Goal: Use online tool/utility: Utilize a website feature to perform a specific function

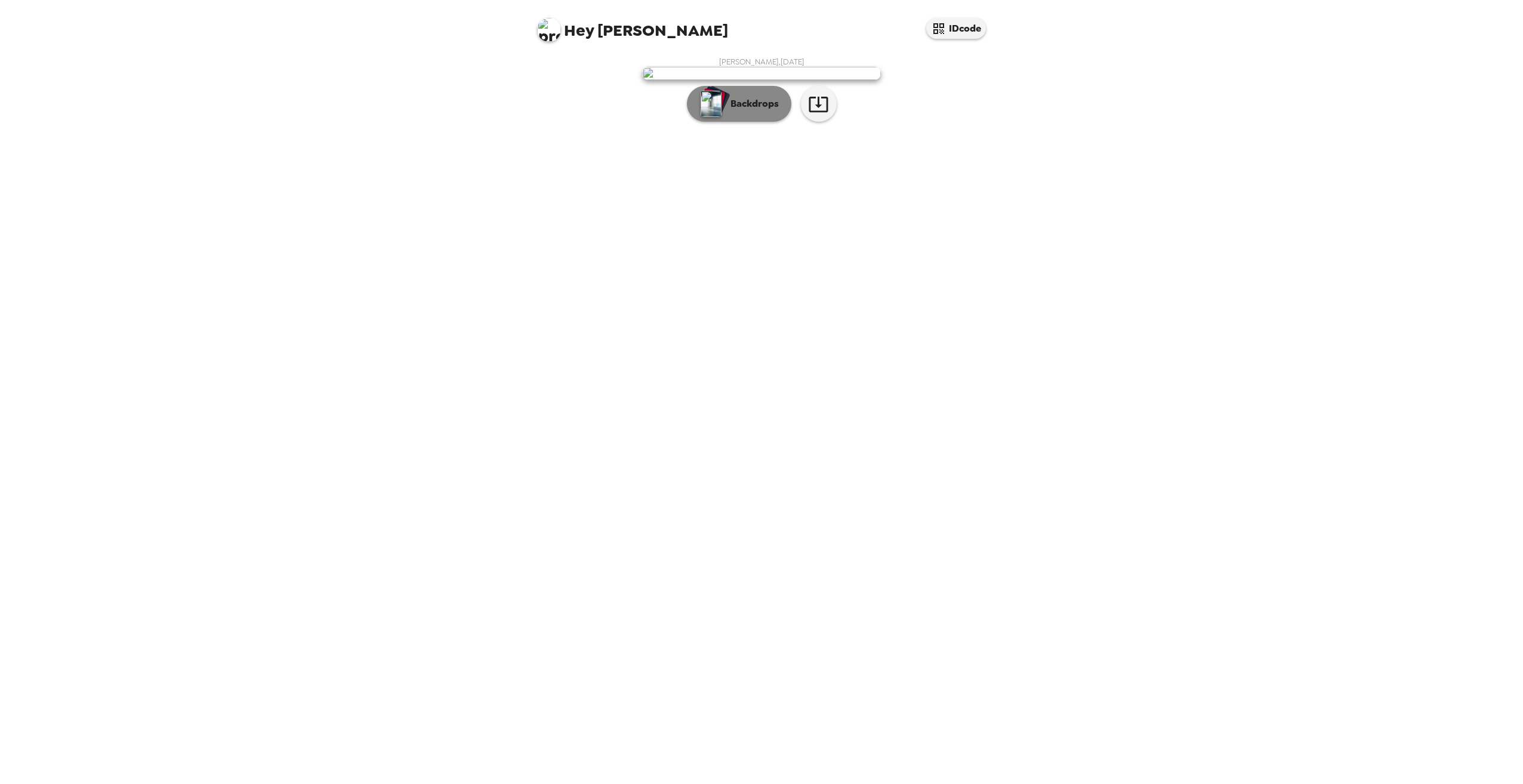
click at [773, 122] on button "Backdrops" at bounding box center [739, 104] width 105 height 36
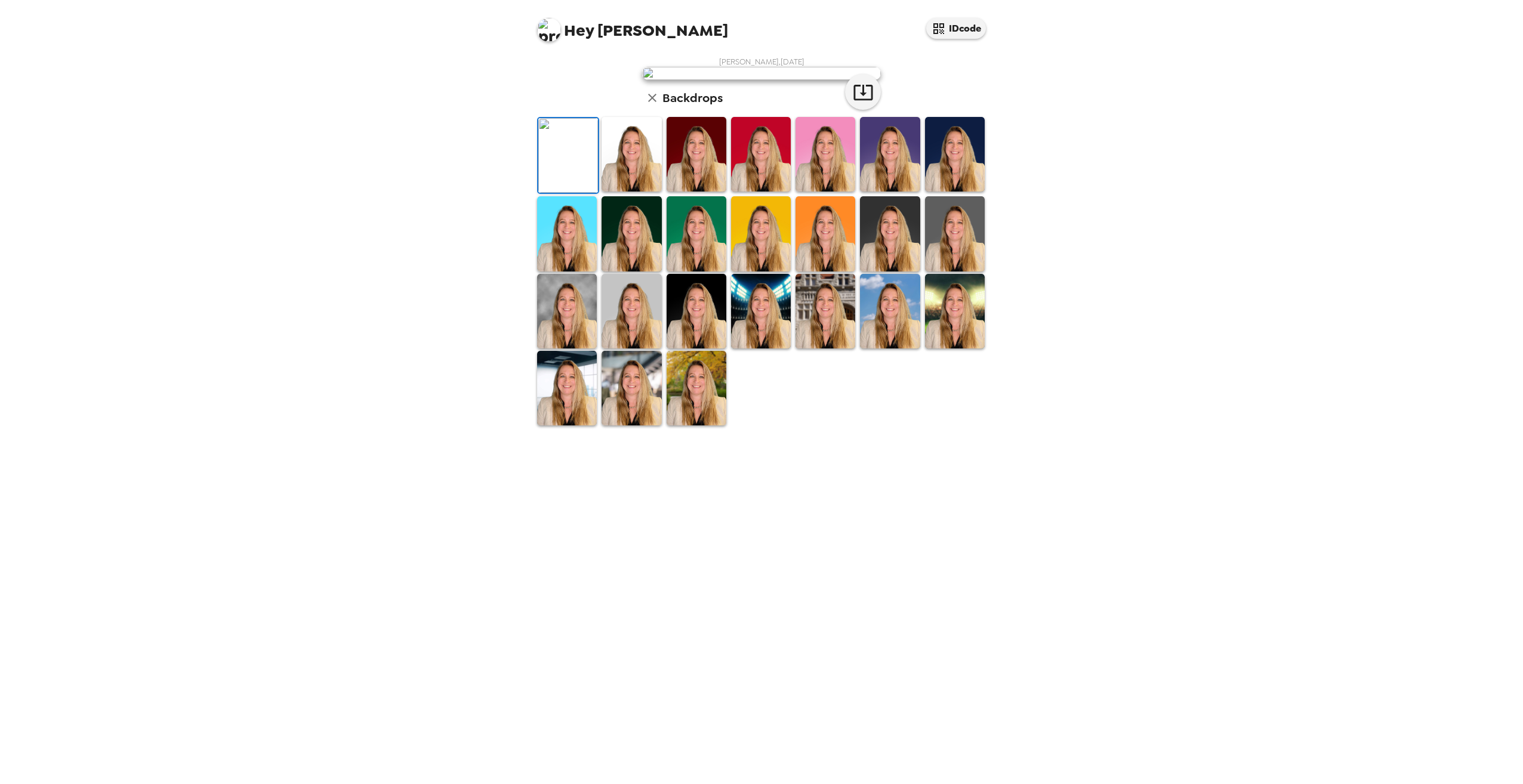
click at [696, 191] on img at bounding box center [696, 154] width 60 height 75
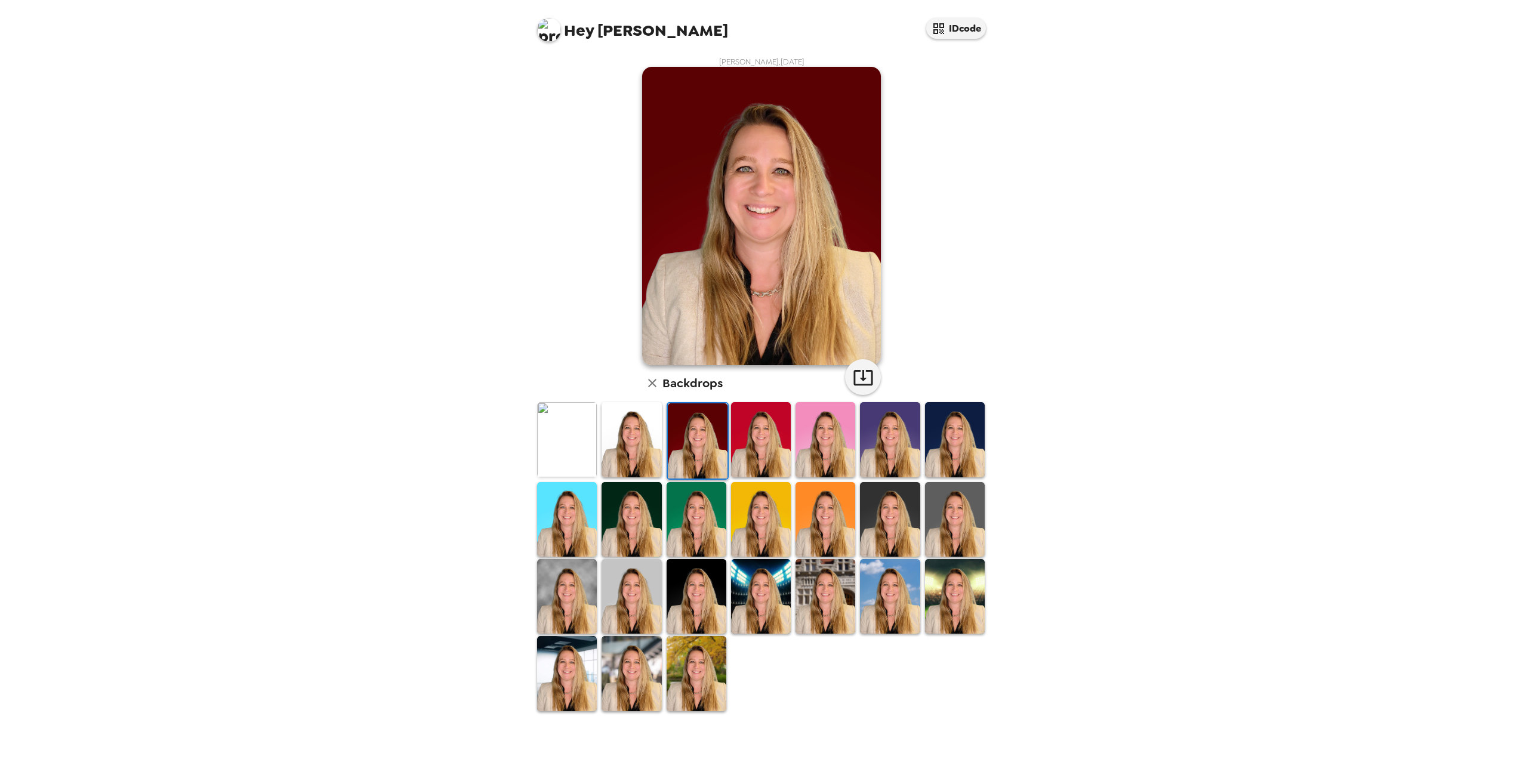
click at [651, 460] on img at bounding box center [631, 440] width 60 height 75
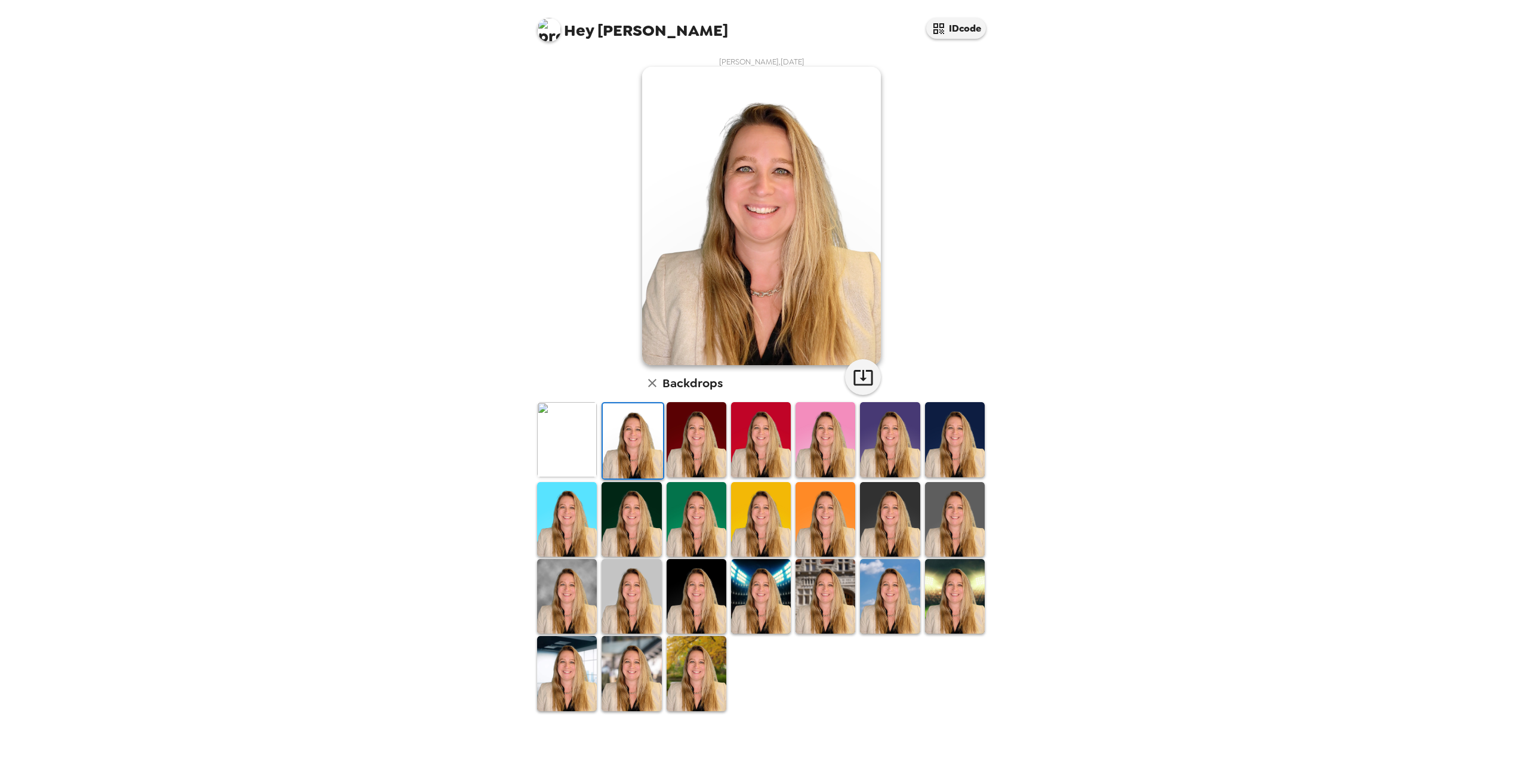
click at [619, 675] on img at bounding box center [631, 673] width 60 height 75
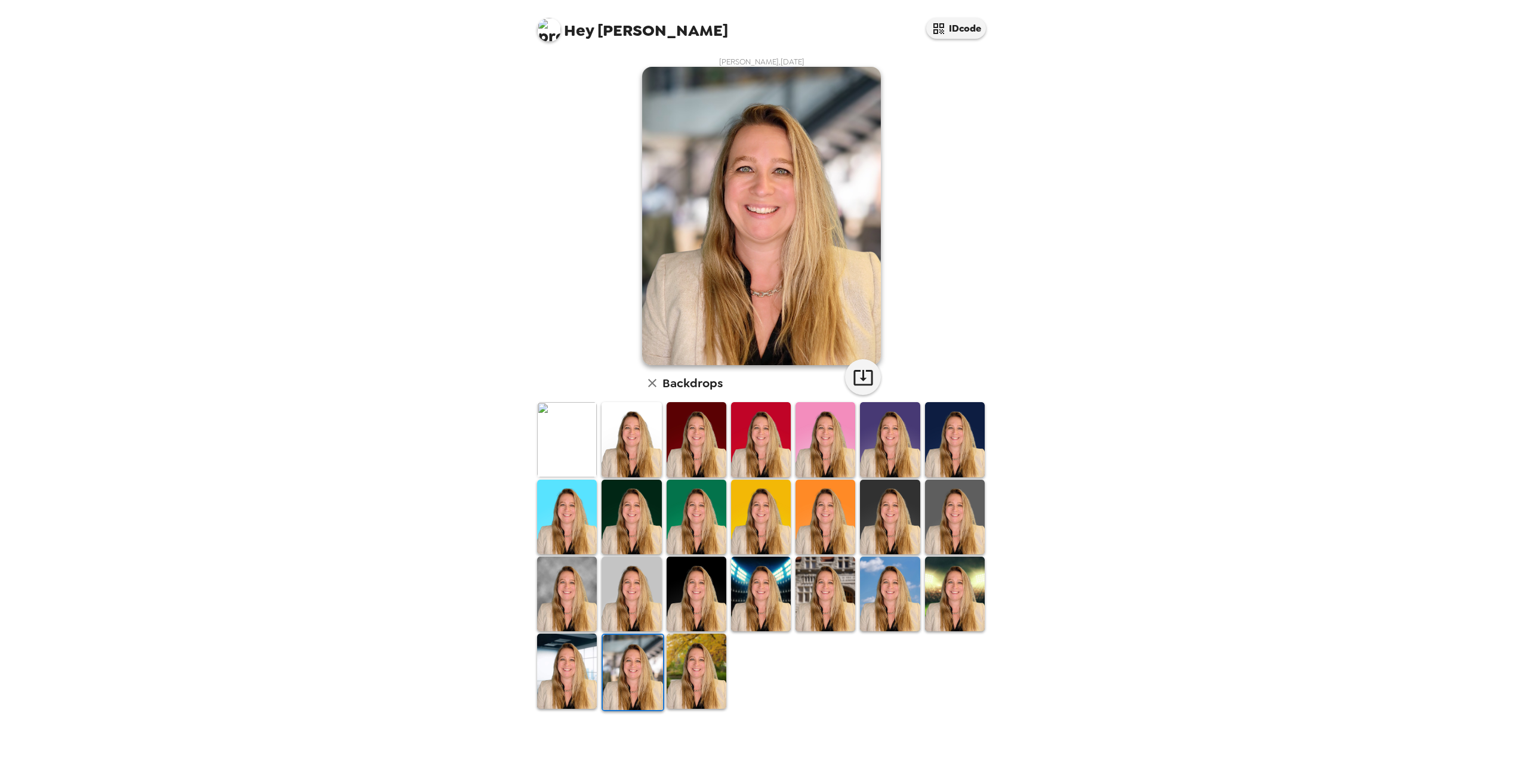
click at [562, 589] on img at bounding box center [567, 594] width 60 height 75
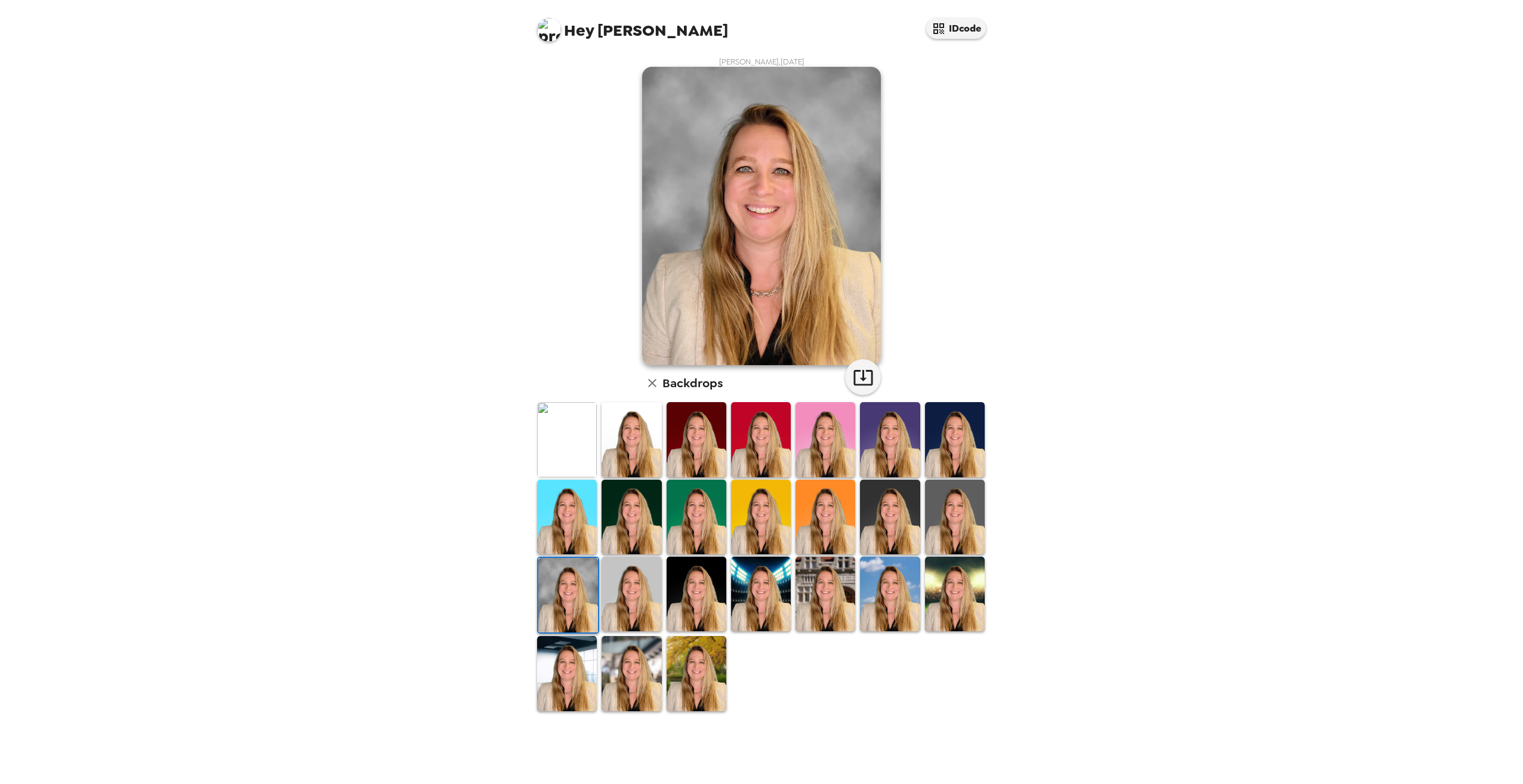
click at [633, 449] on img at bounding box center [631, 440] width 60 height 75
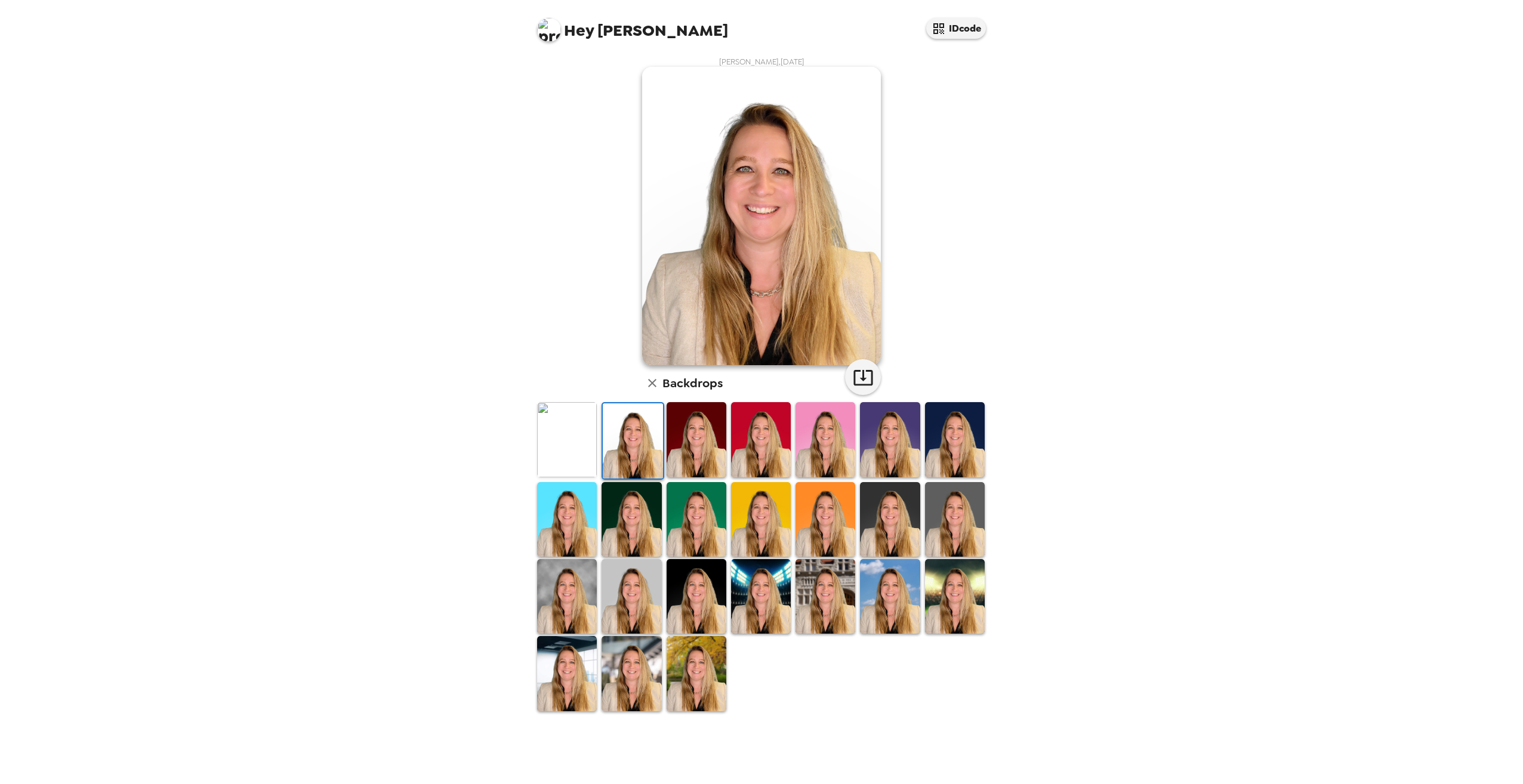
click at [543, 445] on img at bounding box center [567, 440] width 60 height 75
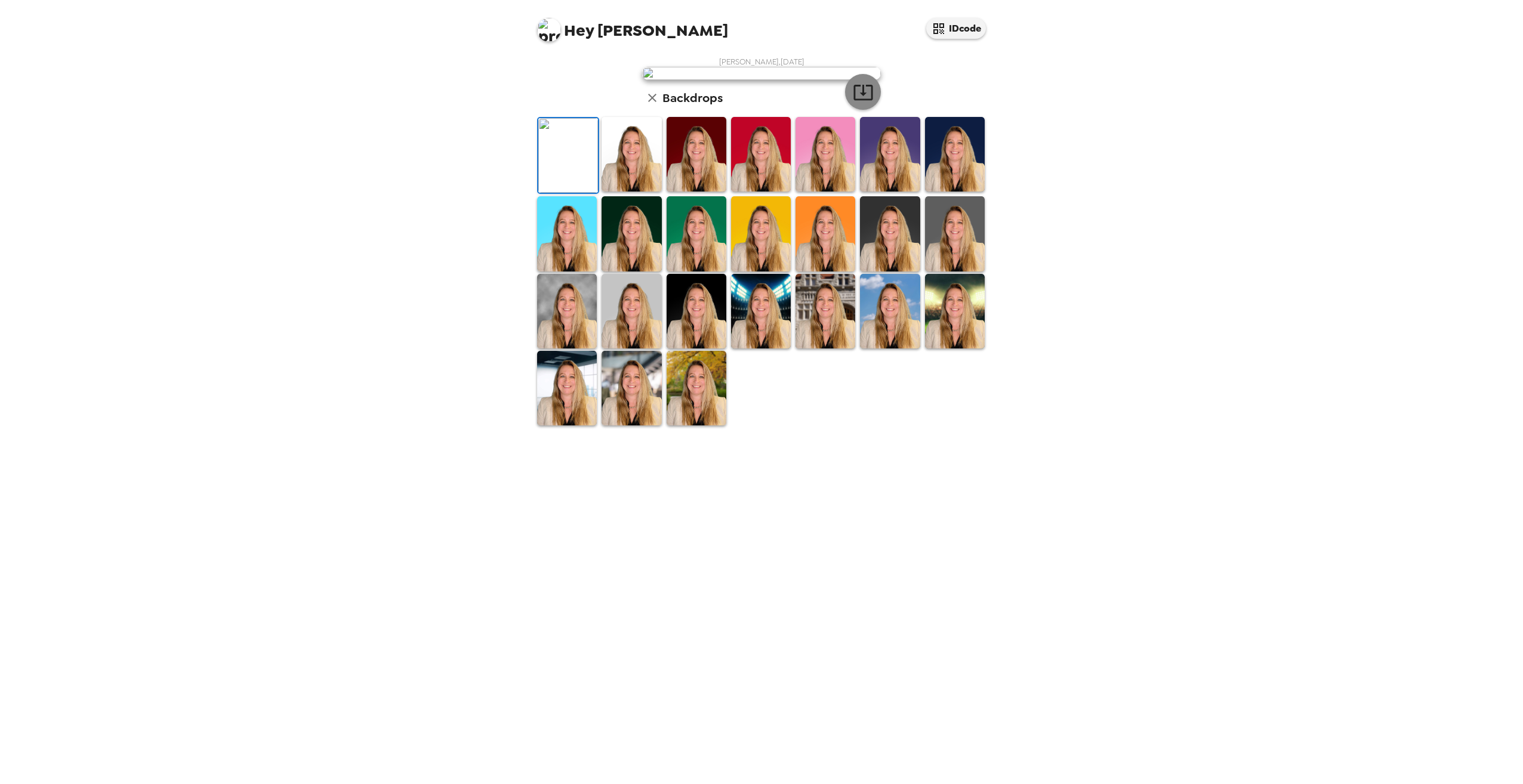
click at [872, 100] on icon "button" at bounding box center [863, 92] width 19 height 15
